Goal: Task Accomplishment & Management: Manage account settings

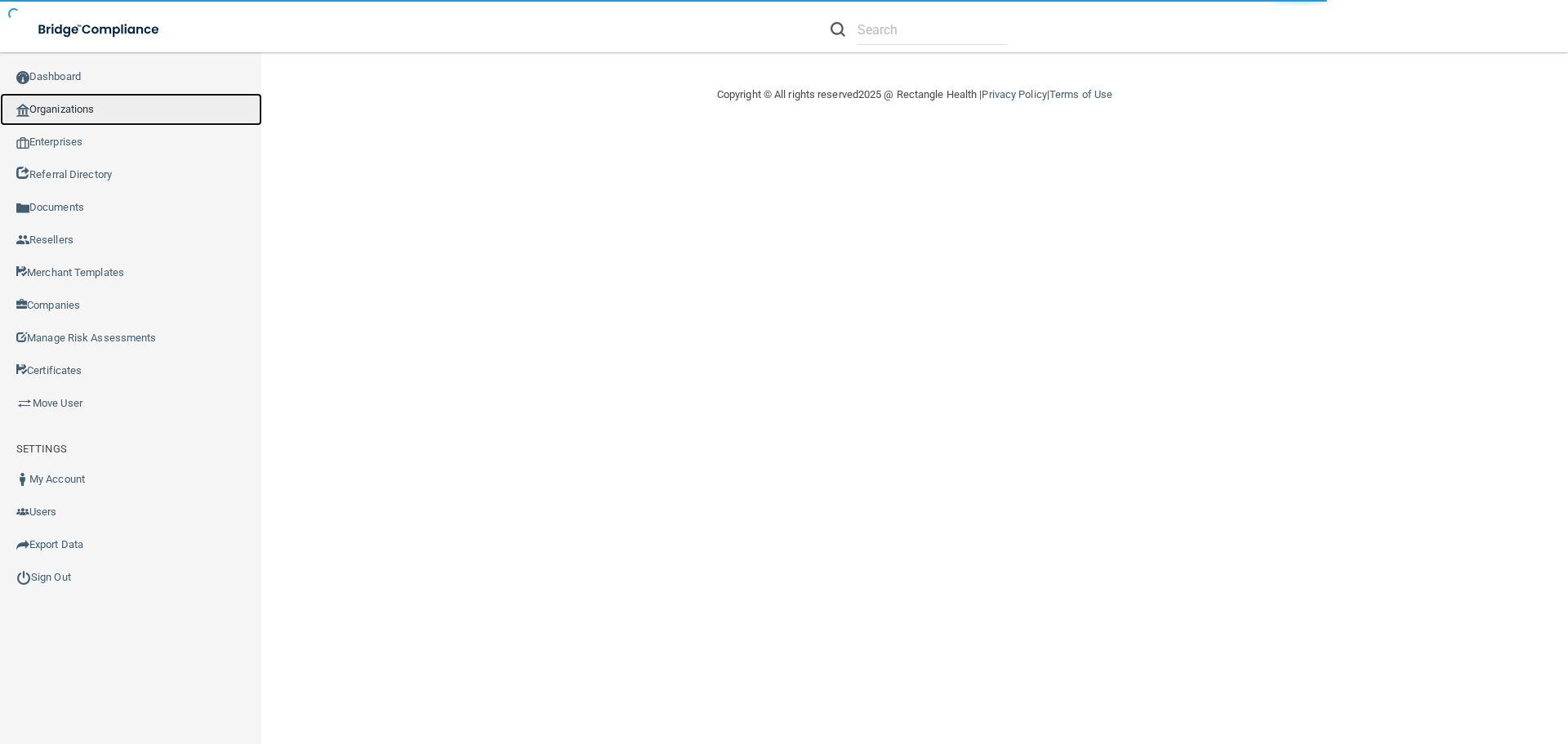
click at [97, 109] on link "Organizations" at bounding box center [131, 109] width 262 height 33
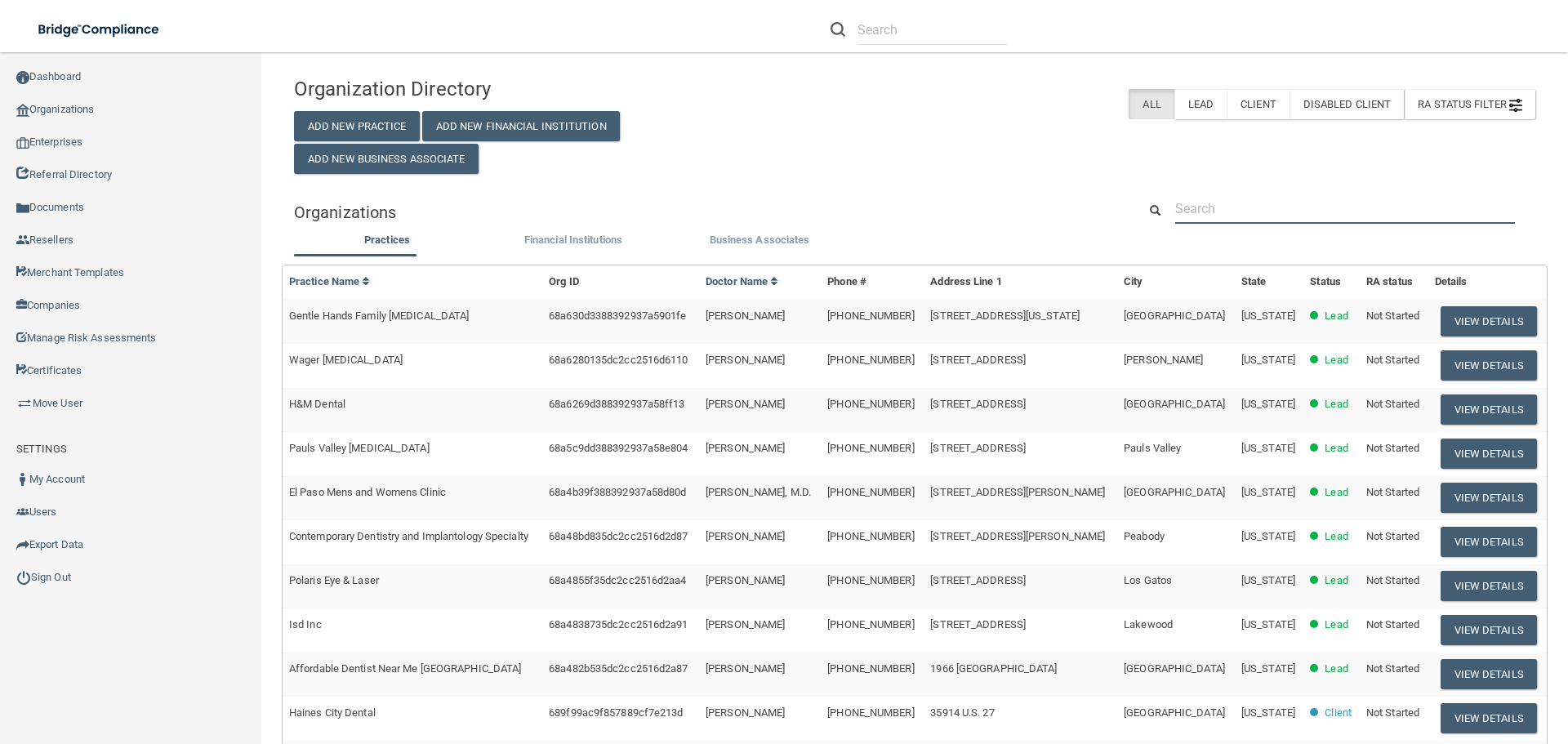
click at [1246, 208] on input "text" at bounding box center [1345, 208] width 340 height 30
paste input "Sierra [MEDICAL_DATA]"
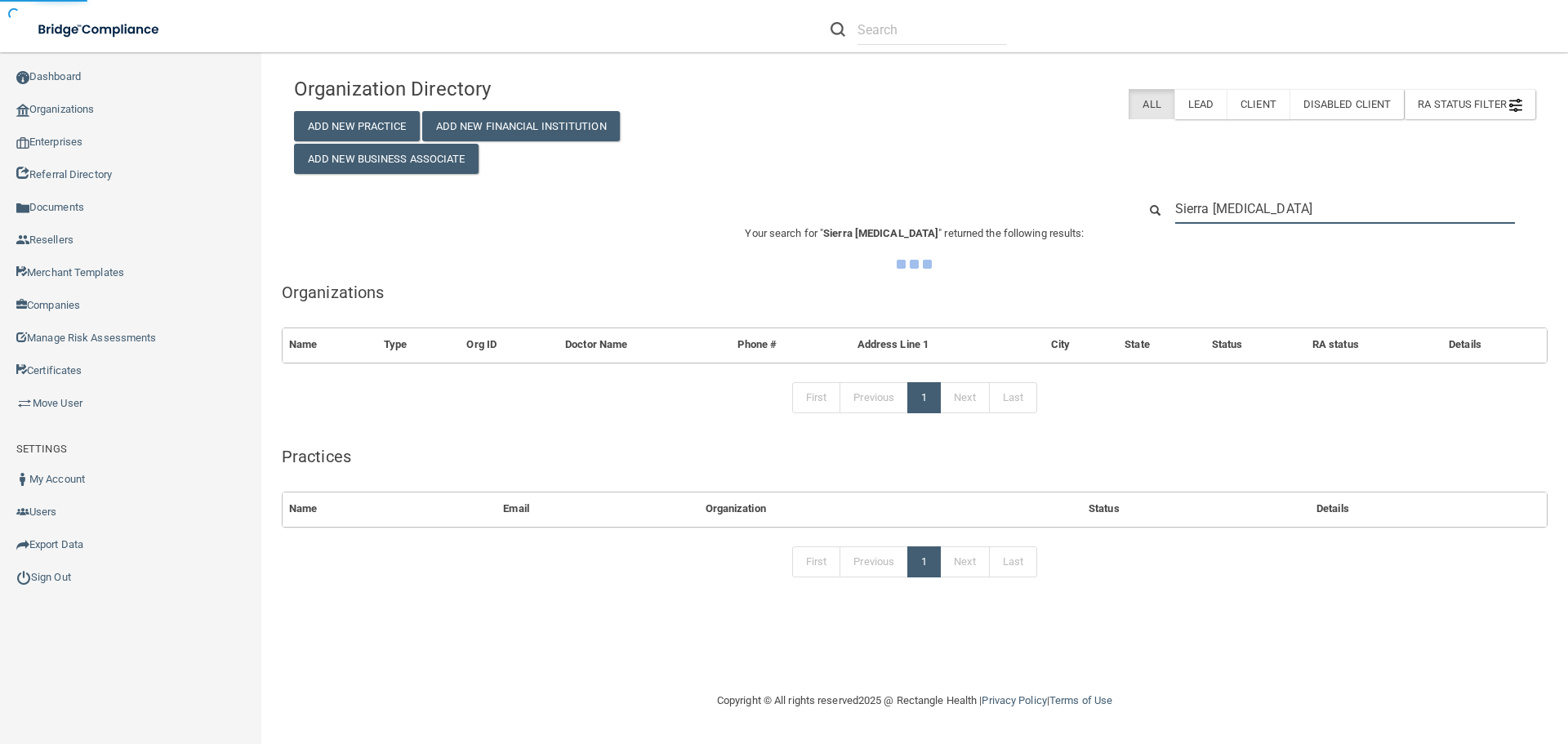
type input "Sierra [MEDICAL_DATA]"
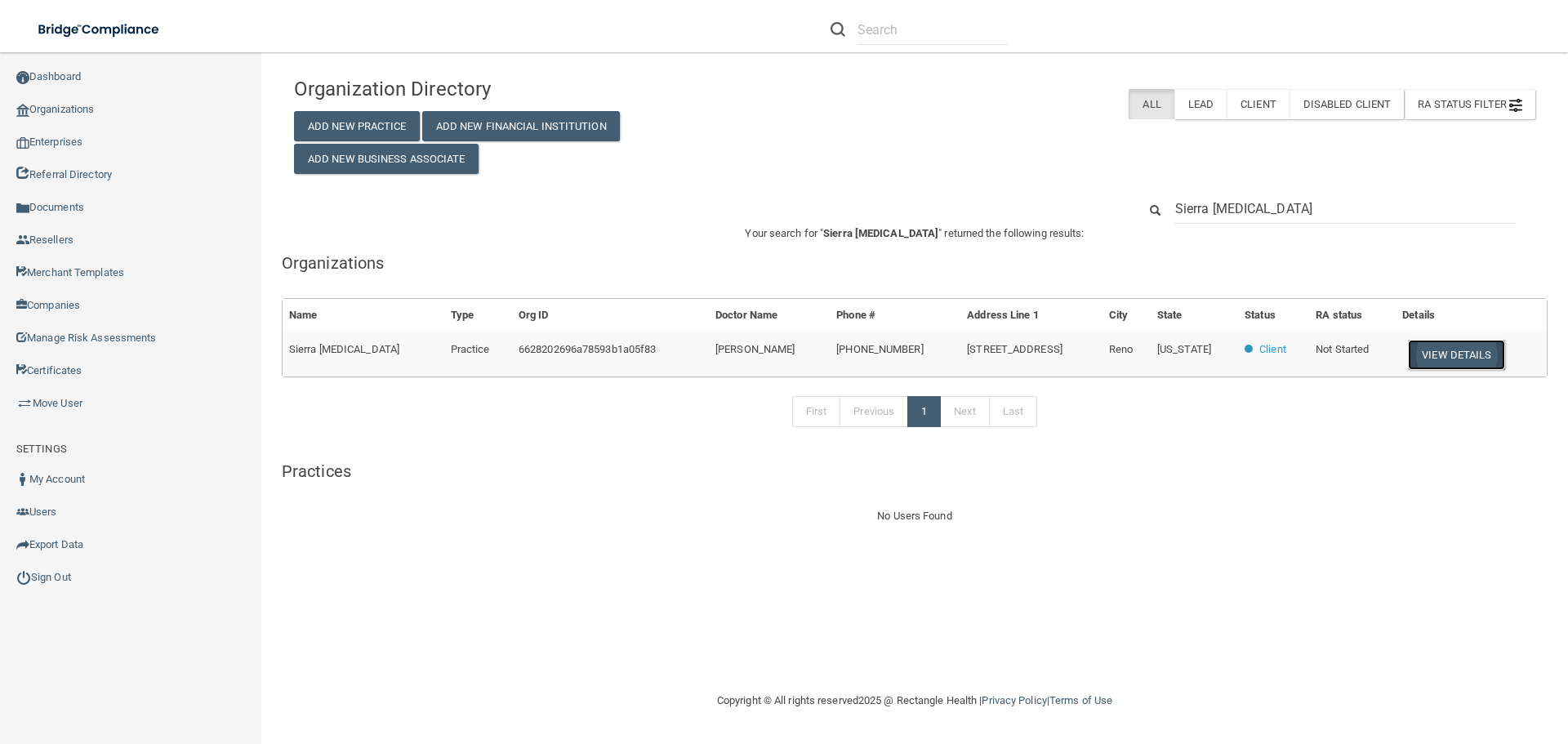
click at [1448, 344] on button "View Details" at bounding box center [1456, 355] width 97 height 30
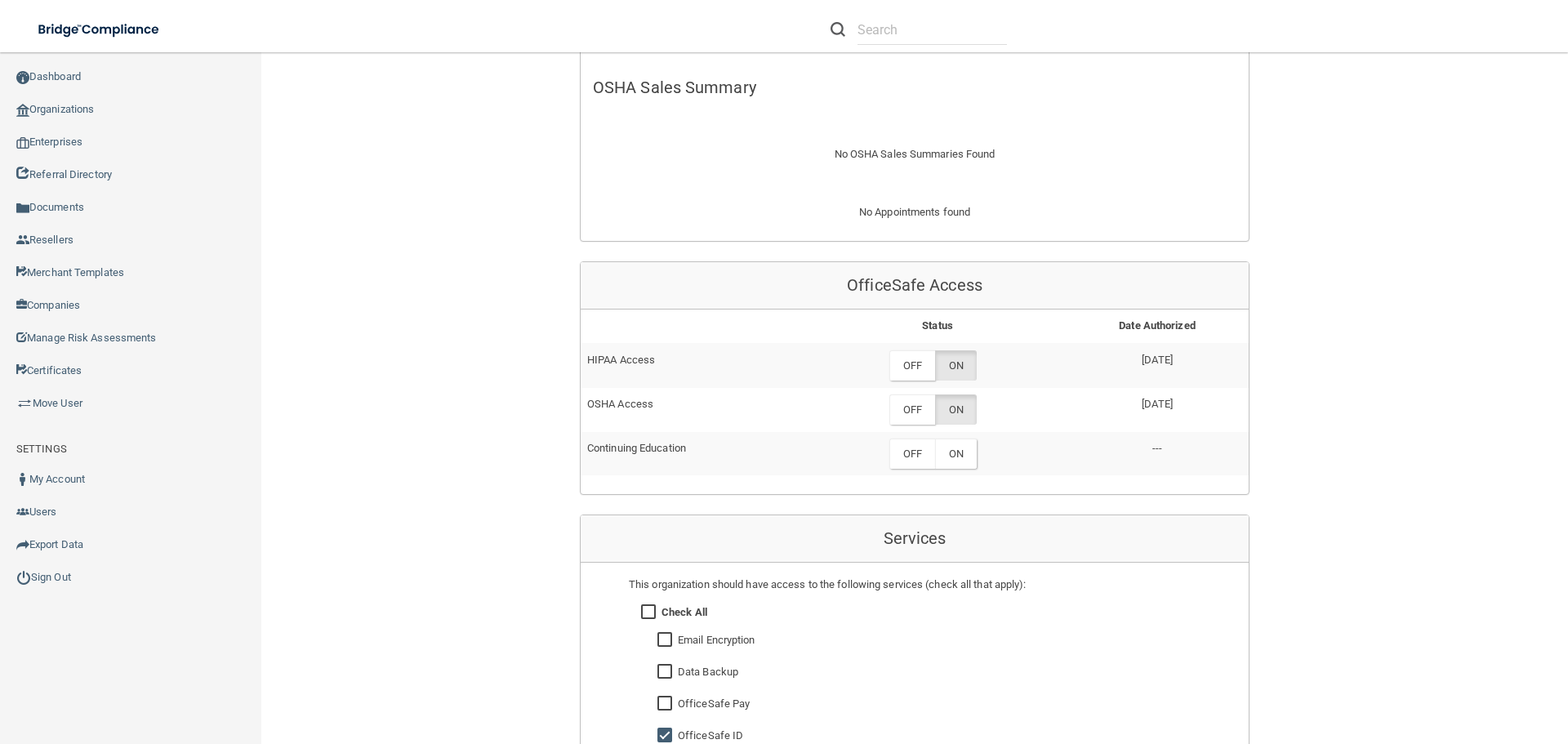
scroll to position [490, 0]
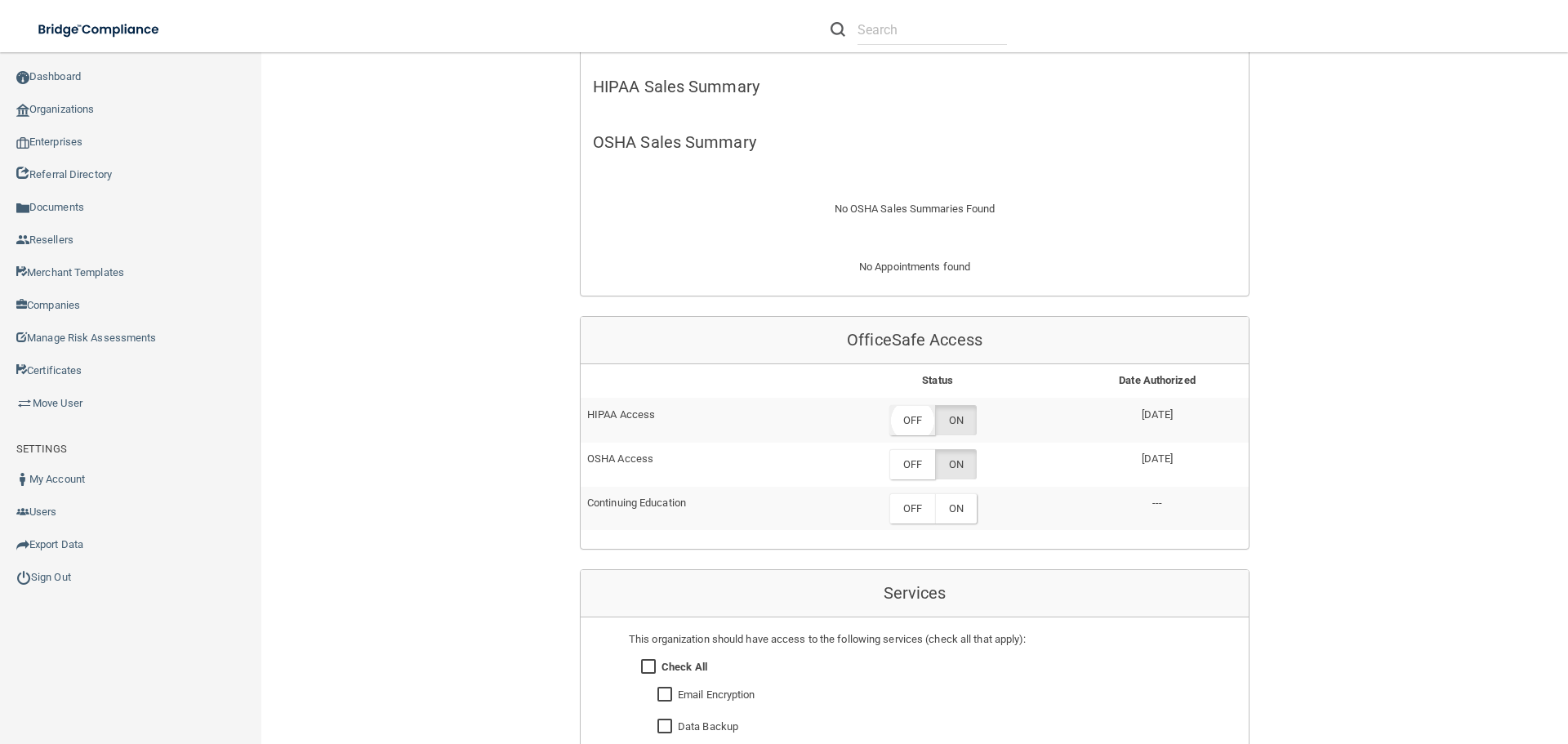
click at [912, 425] on label "OFF" at bounding box center [912, 420] width 45 height 30
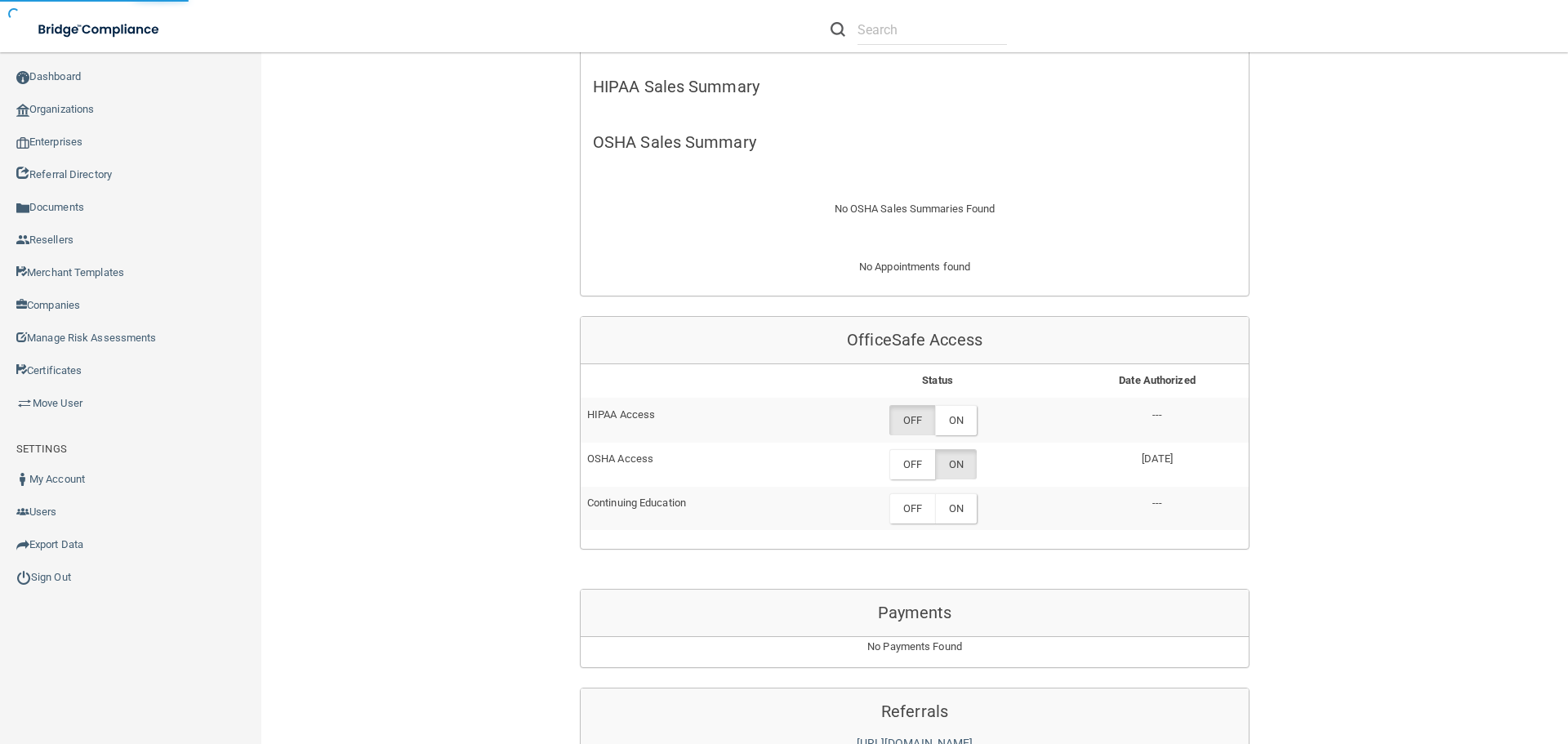
click at [914, 446] on td "OFF ON" at bounding box center [937, 464] width 256 height 44
click at [910, 466] on label "OFF" at bounding box center [912, 464] width 45 height 30
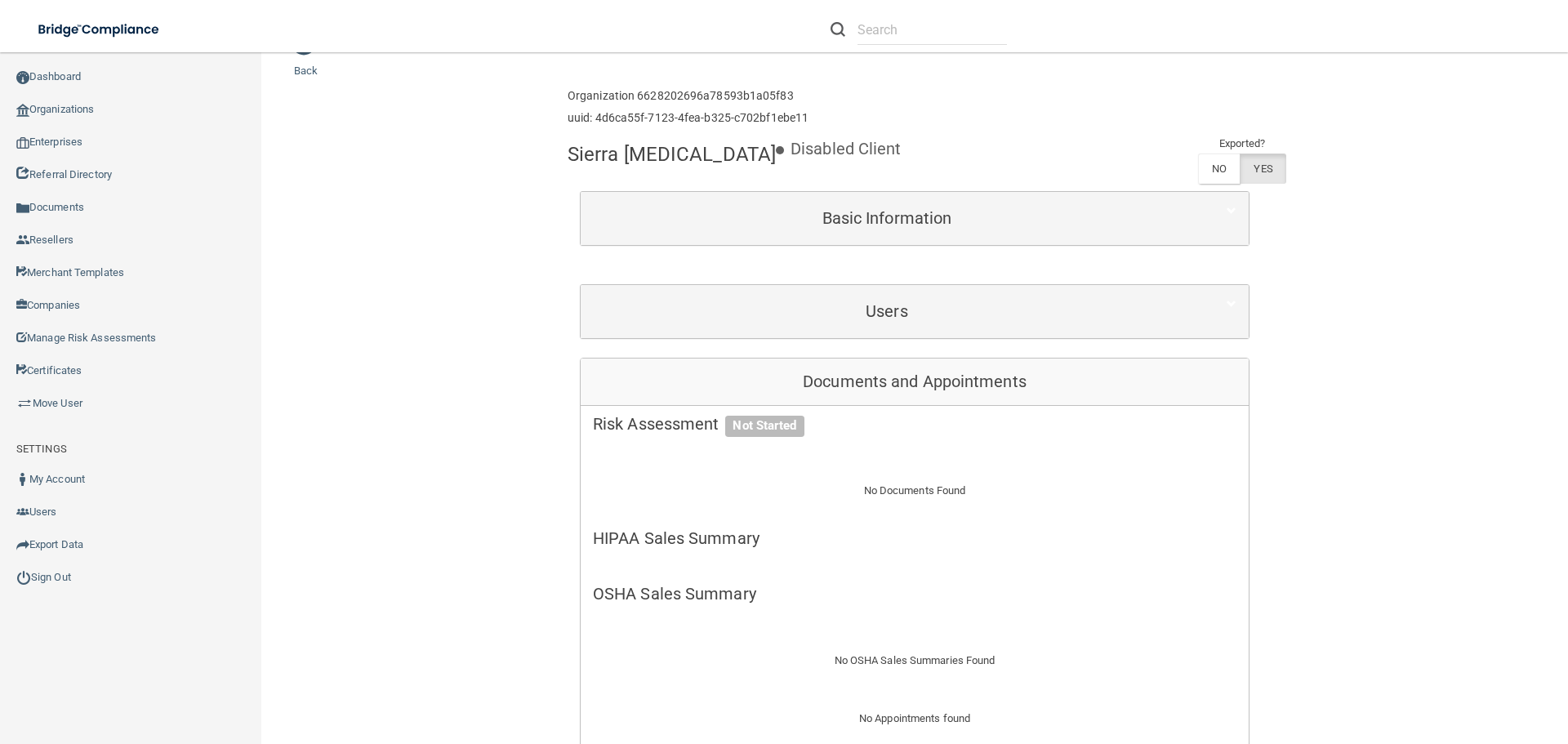
scroll to position [0, 0]
